Goal: Information Seeking & Learning: Learn about a topic

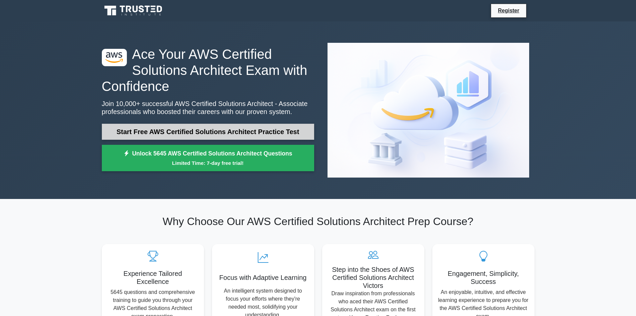
click at [203, 124] on link "Start Free AWS Certified Solutions Architect Practice Test" at bounding box center [208, 132] width 212 height 16
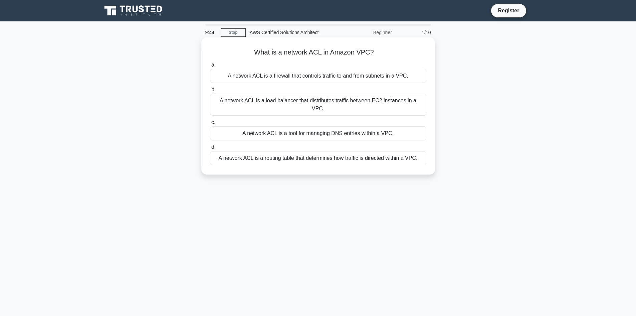
click at [295, 151] on div "A network ACL is a routing table that determines how traffic is directed within…" at bounding box center [318, 158] width 216 height 14
click at [210, 149] on input "d. A network ACL is a routing table that determines how traffic is directed wit…" at bounding box center [210, 147] width 0 height 4
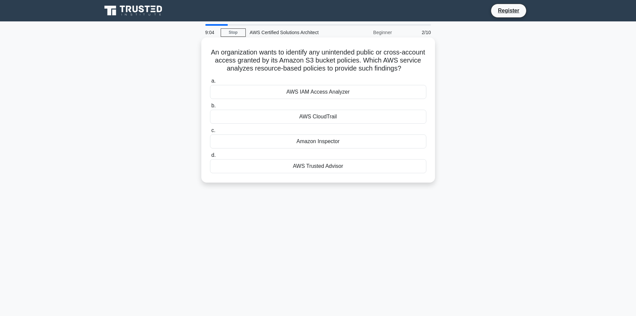
click at [300, 143] on div "Amazon Inspector" at bounding box center [318, 141] width 216 height 14
click at [210, 133] on input "c. Amazon Inspector" at bounding box center [210, 130] width 0 height 4
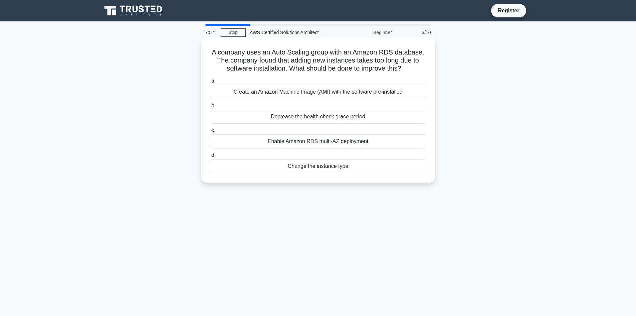
click at [290, 141] on div "Enable Amazon RDS multi-AZ deployment" at bounding box center [318, 141] width 216 height 14
click at [210, 133] on input "c. Enable Amazon RDS multi-AZ deployment" at bounding box center [210, 130] width 0 height 4
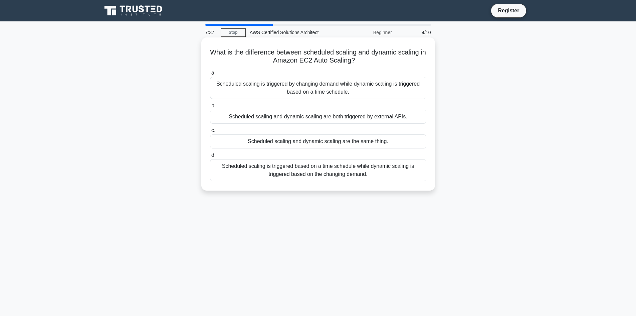
click at [327, 175] on div "Scheduled scaling is triggered based on a time schedule while dynamic scaling i…" at bounding box center [318, 170] width 216 height 22
click at [210, 157] on input "d. Scheduled scaling is triggered based on a time schedule while dynamic scalin…" at bounding box center [210, 155] width 0 height 4
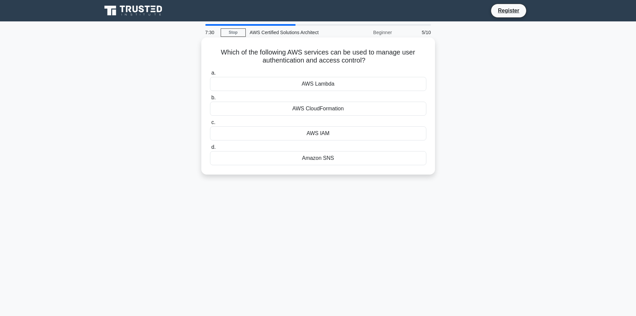
click at [340, 136] on div "AWS IAM" at bounding box center [318, 133] width 216 height 14
click at [210, 125] on input "c. AWS IAM" at bounding box center [210, 122] width 0 height 4
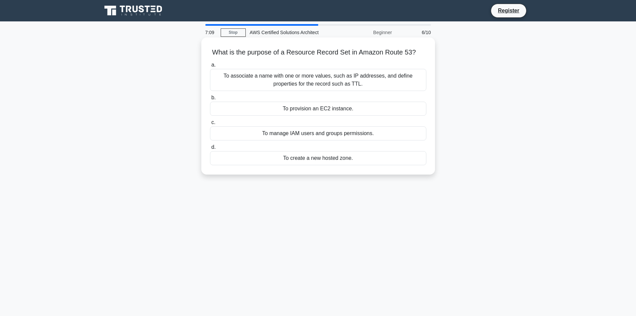
click at [300, 159] on div "To create a new hosted zone." at bounding box center [318, 158] width 216 height 14
click at [210, 149] on input "d. To create a new hosted zone." at bounding box center [210, 147] width 0 height 4
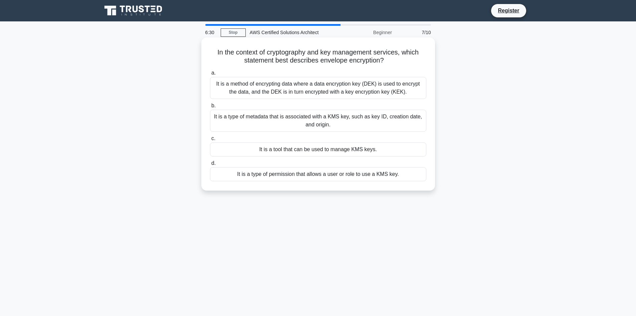
drag, startPoint x: 279, startPoint y: 124, endPoint x: 273, endPoint y: 127, distance: 6.1
drag, startPoint x: 273, startPoint y: 127, endPoint x: 263, endPoint y: 115, distance: 15.6
click at [263, 115] on div "It is a type of metadata that is associated with a KMS key, such as key ID, cre…" at bounding box center [318, 121] width 216 height 22
click at [210, 108] on input "b. It is a type of metadata that is associated with a KMS key, such as key ID, …" at bounding box center [210, 106] width 0 height 4
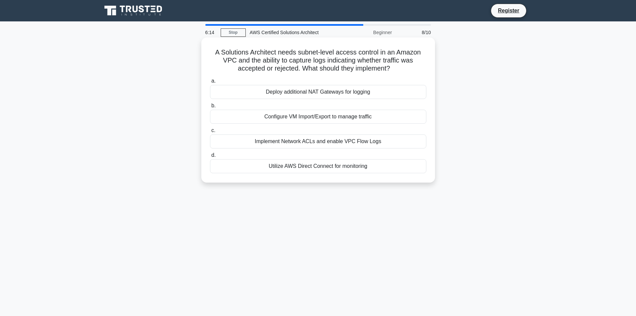
drag, startPoint x: 363, startPoint y: 76, endPoint x: 317, endPoint y: 76, distance: 46.1
click at [317, 76] on div "a. Deploy additional NAT Gateways for logging b. Configure VM Import/Export to …" at bounding box center [318, 125] width 225 height 99
click at [332, 143] on div "Implement Network ACLs and enable VPC Flow Logs" at bounding box center [318, 141] width 216 height 14
click at [210, 133] on input "c. Implement Network ACLs and enable VPC Flow Logs" at bounding box center [210, 130] width 0 height 4
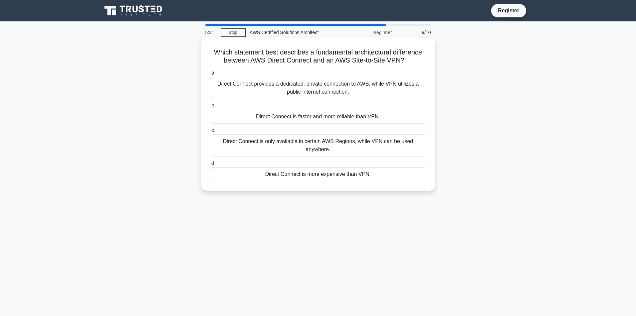
click at [313, 154] on div "Direct Connect is only available in certain AWS Regions, while VPN can be used …" at bounding box center [318, 145] width 216 height 22
click at [210, 133] on input "c. Direct Connect is only available in certain AWS Regions, while VPN can be us…" at bounding box center [210, 130] width 0 height 4
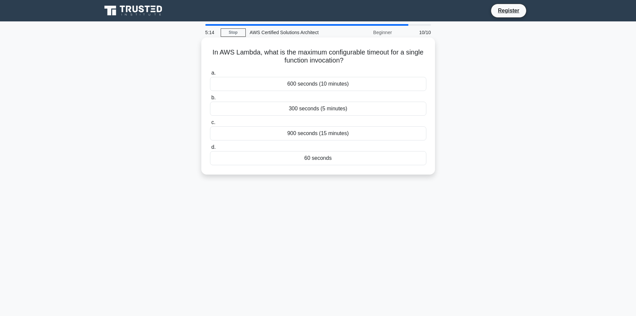
click at [288, 156] on div "60 seconds" at bounding box center [318, 158] width 216 height 14
click at [210, 149] on input "d. 60 seconds" at bounding box center [210, 147] width 0 height 4
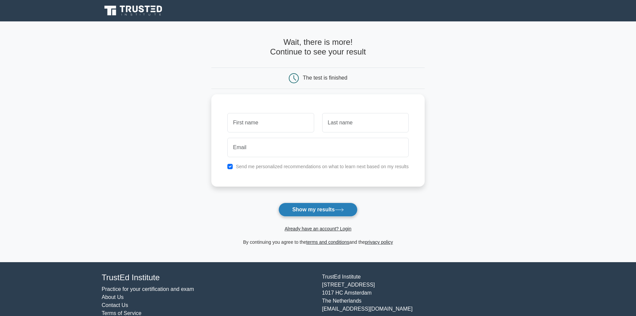
click at [302, 210] on button "Show my results" at bounding box center [318, 209] width 79 height 14
click at [257, 126] on input "text" at bounding box center [271, 120] width 87 height 19
type input "df"
click at [344, 116] on input "text" at bounding box center [365, 120] width 87 height 19
type input "sf"
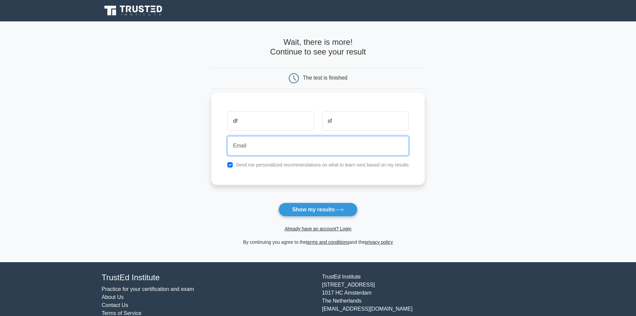
click at [288, 147] on input "email" at bounding box center [318, 145] width 181 height 19
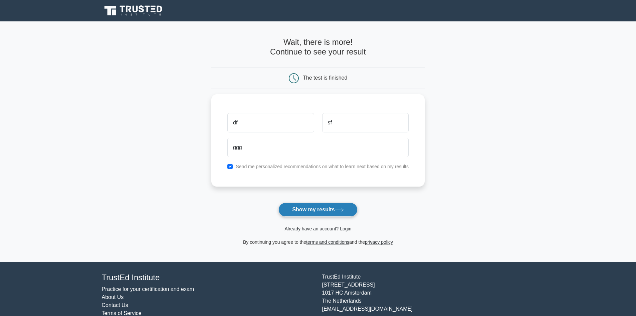
click at [312, 206] on button "Show my results" at bounding box center [318, 209] width 79 height 14
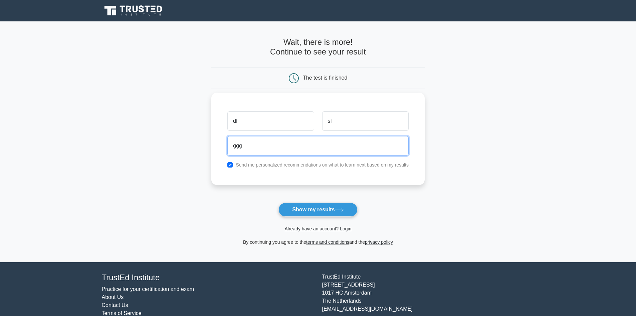
click at [280, 149] on input "ggg" at bounding box center [318, 145] width 181 height 19
type input "[EMAIL_ADDRESS][DOMAIN_NAME]"
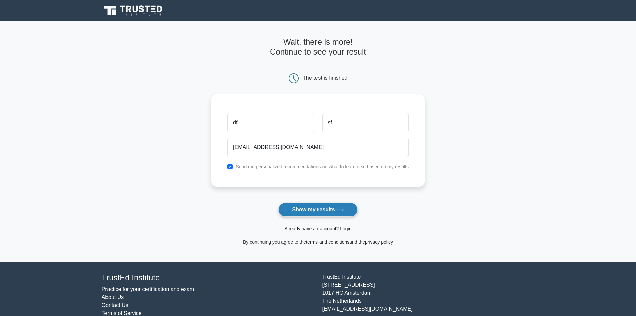
click at [308, 211] on button "Show my results" at bounding box center [318, 209] width 79 height 14
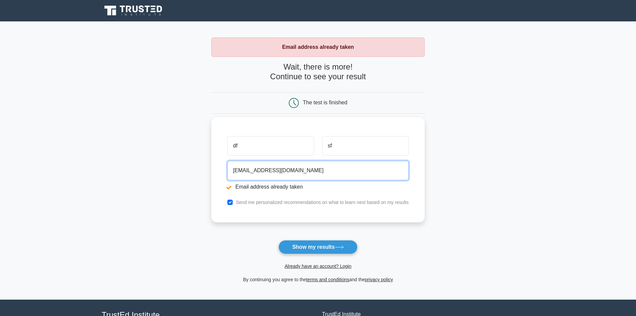
click at [240, 173] on input "ggg@gmail.com" at bounding box center [318, 170] width 181 height 19
type input "[EMAIL_ADDRESS][DOMAIN_NAME]"
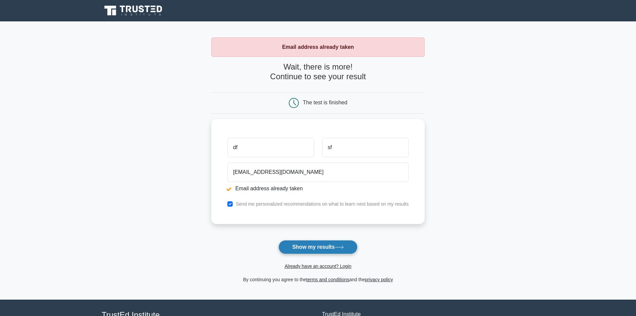
click at [321, 251] on button "Show my results" at bounding box center [318, 247] width 79 height 14
click at [266, 144] on input "df" at bounding box center [271, 145] width 87 height 19
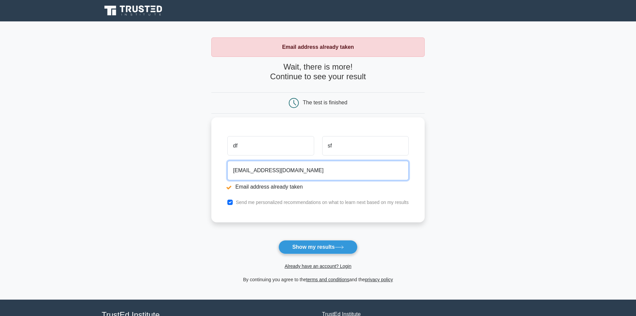
click at [300, 173] on input "[EMAIL_ADDRESS][DOMAIN_NAME]" at bounding box center [318, 170] width 181 height 19
type input "[EMAIL_ADDRESS][DOMAIN_NAME]"
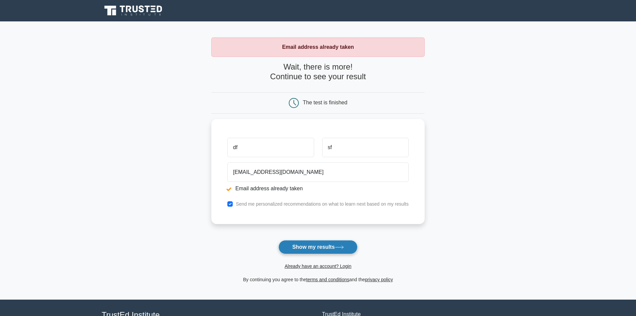
click at [302, 244] on button "Show my results" at bounding box center [318, 247] width 79 height 14
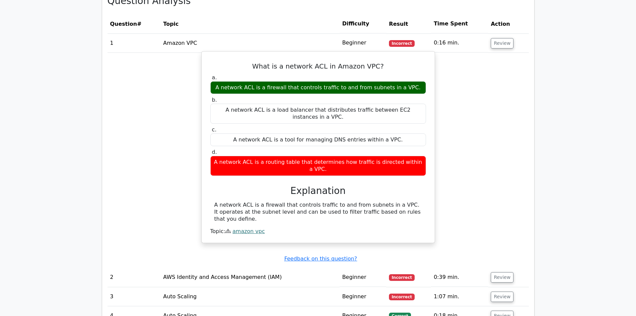
scroll to position [668, 0]
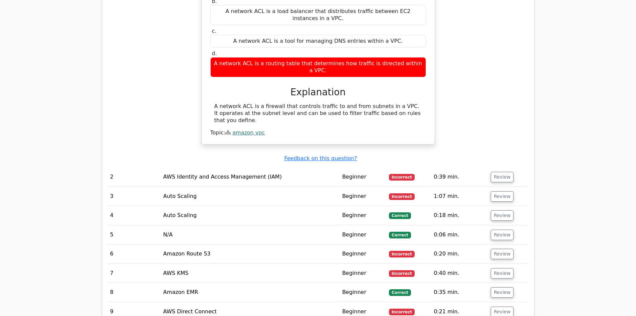
click at [249, 167] on td "AWS Identity and Access Management (IAM)" at bounding box center [250, 176] width 179 height 19
click at [498, 172] on button "Review" at bounding box center [502, 177] width 23 height 10
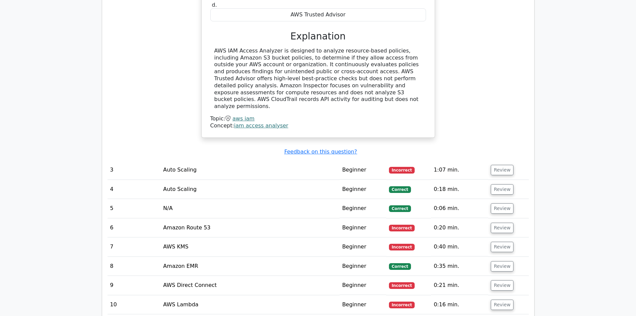
scroll to position [969, 0]
click at [496, 164] on button "Review" at bounding box center [502, 169] width 23 height 10
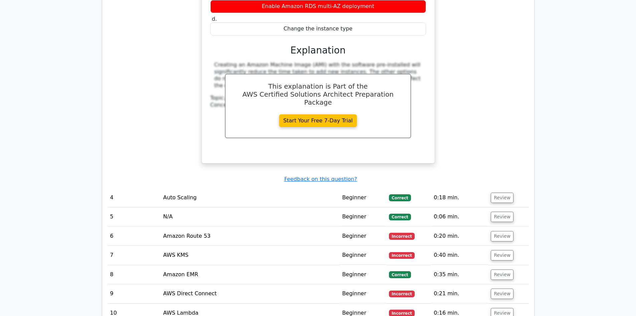
scroll to position [1303, 0]
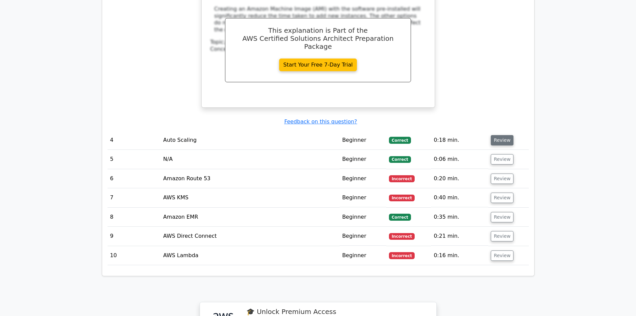
click at [504, 135] on button "Review" at bounding box center [502, 140] width 23 height 10
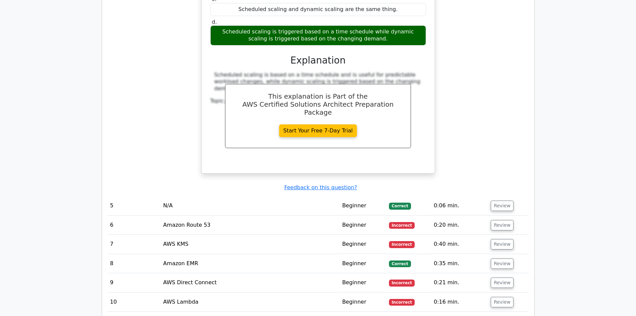
scroll to position [1570, 0]
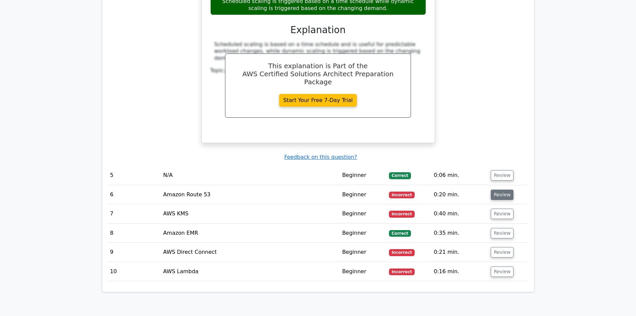
click at [494, 189] on button "Review" at bounding box center [502, 194] width 23 height 10
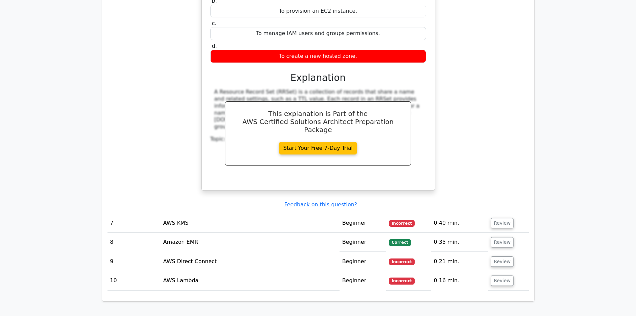
scroll to position [1871, 0]
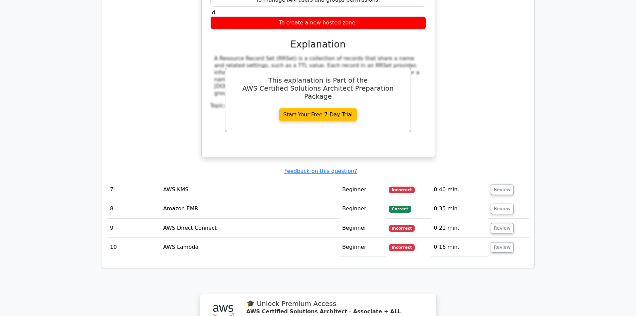
click at [305, 199] on td "Amazon EMR" at bounding box center [250, 208] width 179 height 19
drag, startPoint x: 502, startPoint y: 146, endPoint x: 498, endPoint y: 146, distance: 4.0
click at [502, 203] on button "Review" at bounding box center [502, 208] width 23 height 10
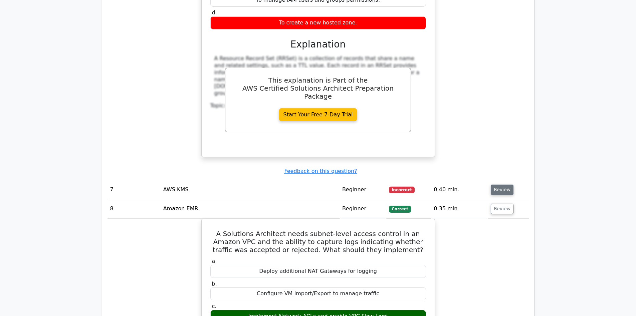
click at [499, 184] on button "Review" at bounding box center [502, 189] width 23 height 10
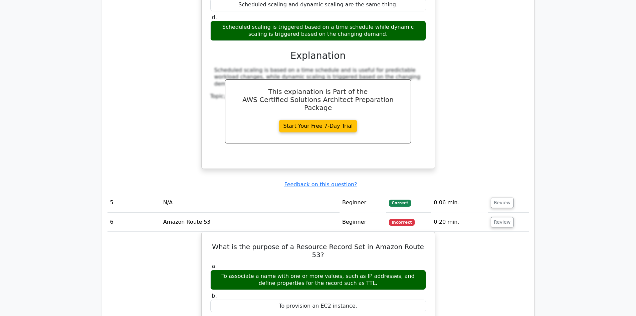
scroll to position [1537, 0]
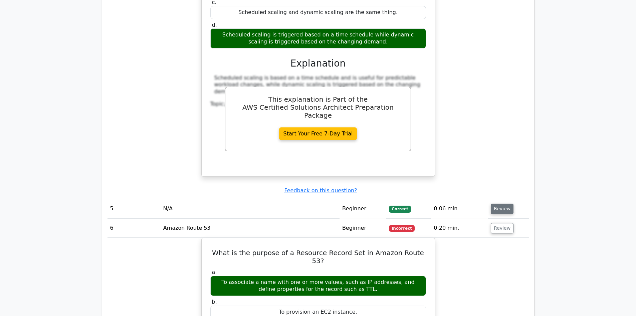
click at [499, 203] on button "Review" at bounding box center [502, 208] width 23 height 10
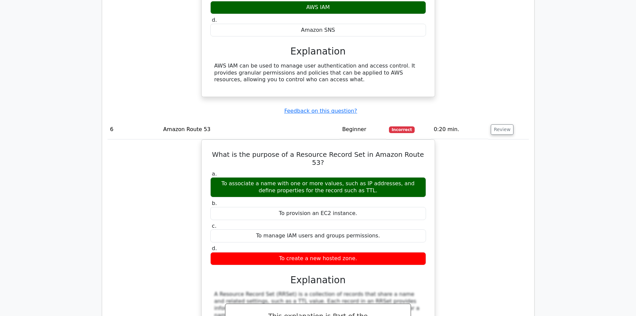
scroll to position [1971, 0]
